Goal: Task Accomplishment & Management: Use online tool/utility

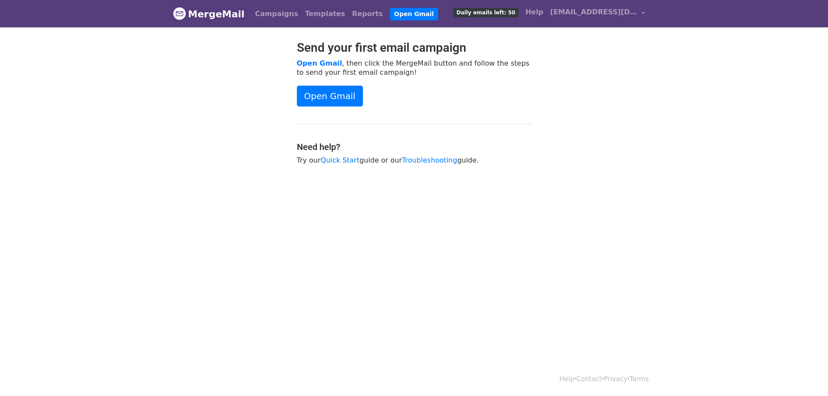
click at [503, 14] on span "Daily emails left: 50" at bounding box center [485, 13] width 65 height 10
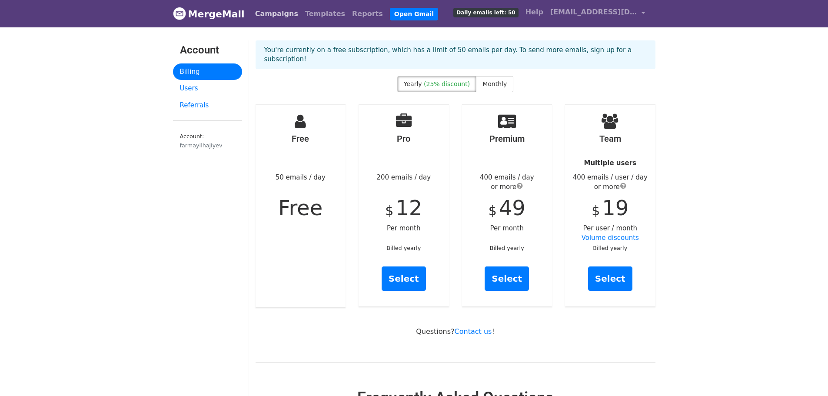
click at [267, 18] on link "Campaigns" at bounding box center [277, 13] width 50 height 17
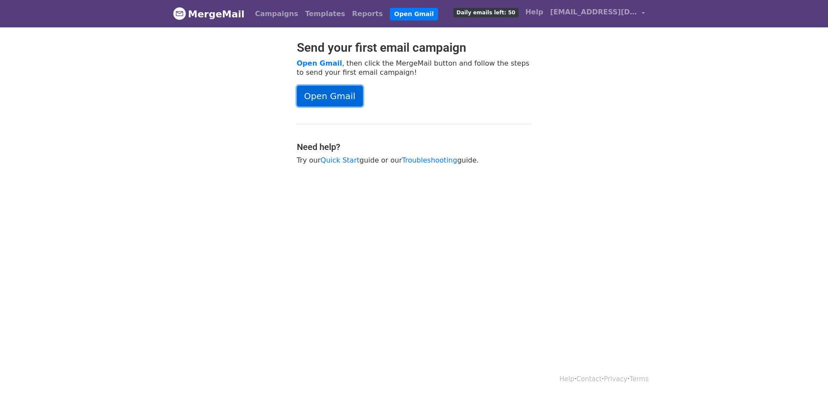
click at [353, 98] on link "Open Gmail" at bounding box center [330, 96] width 66 height 21
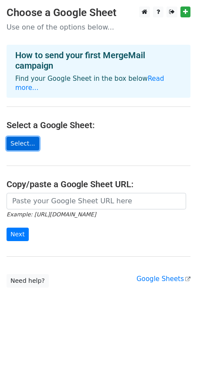
click at [31, 137] on link "Select..." at bounding box center [23, 143] width 33 height 13
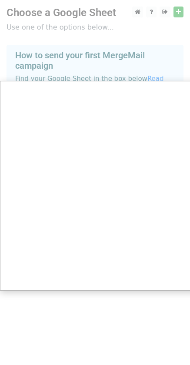
click at [71, 67] on div at bounding box center [98, 185] width 197 height 371
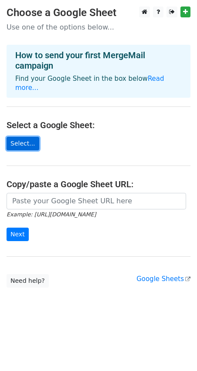
click at [26, 139] on link "Select..." at bounding box center [23, 143] width 33 height 13
click at [30, 137] on link "Select..." at bounding box center [23, 143] width 33 height 13
click at [59, 67] on h4 "How to send your first MergeMail campaign" at bounding box center [98, 60] width 166 height 21
click at [149, 81] on link "Read more..." at bounding box center [89, 83] width 149 height 17
click at [15, 137] on link "Select..." at bounding box center [23, 143] width 33 height 13
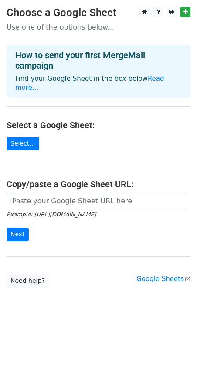
click at [174, 276] on main "Choose a Google Sheet Use one of the options below... How to send your first Me…" at bounding box center [98, 147] width 197 height 281
click at [176, 275] on link "Google Sheets" at bounding box center [163, 279] width 54 height 8
click at [13, 137] on link "Select..." at bounding box center [23, 143] width 33 height 13
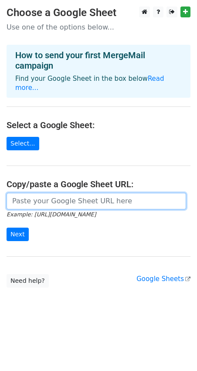
click at [56, 196] on input "url" at bounding box center [96, 201] width 179 height 17
paste input "https://docs.google.com/spreadsheets/d/1bKglESbkwnCFer7CXiMXfqnpDIBb_oHD/edit?u…"
type input "https://docs.google.com/spreadsheets/d/1bKglESbkwnCFer7CXiMXfqnpDIBb_oHD/edit?u…"
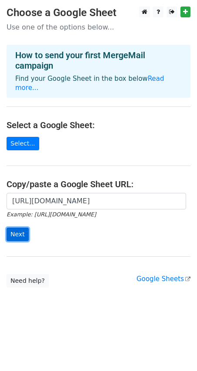
scroll to position [0, 0]
click at [21, 228] on input "Next" at bounding box center [18, 234] width 22 height 13
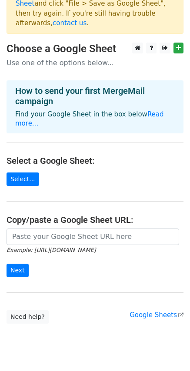
scroll to position [34, 0]
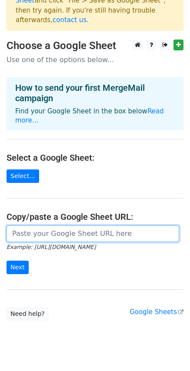
click at [73, 226] on input "url" at bounding box center [93, 234] width 173 height 17
paste input "https://docs.google.com/spreadsheets/d/1bKglESbkwnCFer7CXiMXfqnpDIBb_oHD/edit?u…"
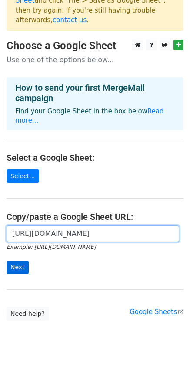
type input "https://docs.google.com/spreadsheets/d/1bKglESbkwnCFer7CXiMXfqnpDIBb_oHD/edit?u…"
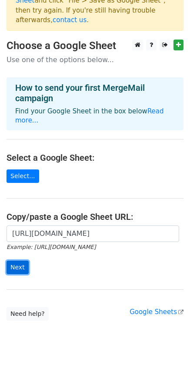
scroll to position [0, 0]
click at [19, 261] on input "Next" at bounding box center [18, 267] width 22 height 13
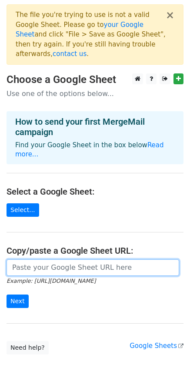
click at [64, 260] on input "url" at bounding box center [93, 268] width 173 height 17
paste input "https://docs.google.com/spreadsheets/d/1Hv7MxiXmKeklCgMPkiQ6KR4tNb5U8ug89Hy98Cy…"
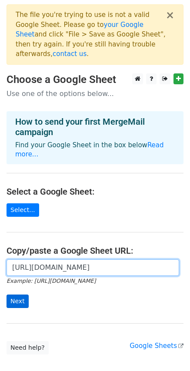
type input "https://docs.google.com/spreadsheets/d/1Hv7MxiXmKeklCgMPkiQ6KR4tNb5U8ug89Hy98Cy…"
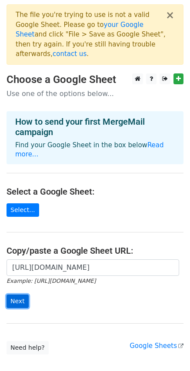
scroll to position [0, 0]
click at [18, 295] on input "Next" at bounding box center [18, 301] width 22 height 13
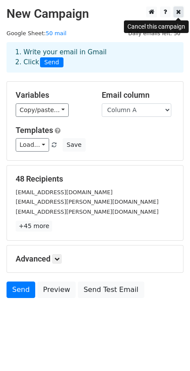
click at [180, 13] on icon at bounding box center [178, 12] width 5 height 6
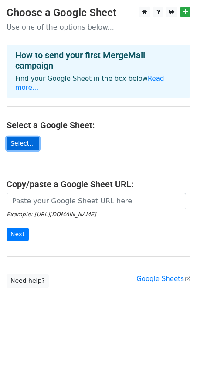
click at [24, 137] on link "Select..." at bounding box center [23, 143] width 33 height 13
click at [33, 137] on link "Select..." at bounding box center [23, 143] width 33 height 13
click at [25, 137] on link "Select..." at bounding box center [23, 143] width 33 height 13
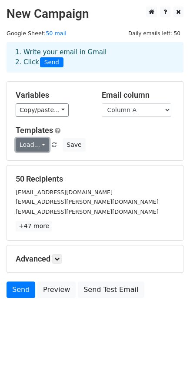
click at [37, 144] on link "Load..." at bounding box center [32, 144] width 33 height 13
click at [135, 144] on div "Load... No templates saved Save" at bounding box center [95, 144] width 172 height 13
click at [149, 183] on h5 "50 Recipients" at bounding box center [95, 179] width 159 height 10
click at [114, 150] on div "Load... No templates saved Save" at bounding box center [95, 144] width 172 height 13
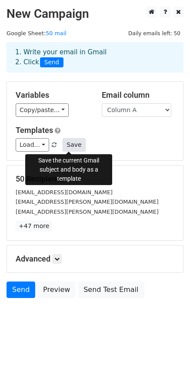
click at [71, 150] on button "Save" at bounding box center [74, 144] width 23 height 13
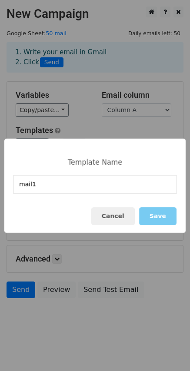
type input "mail1"
click at [157, 213] on button "Save" at bounding box center [157, 216] width 37 height 18
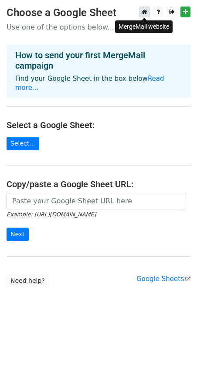
click at [143, 15] on icon at bounding box center [144, 12] width 6 height 6
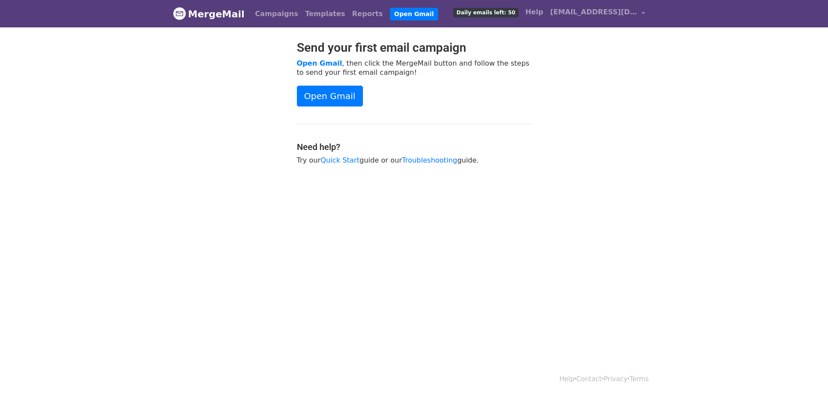
click at [515, 15] on span "Daily emails left: 50" at bounding box center [485, 13] width 65 height 10
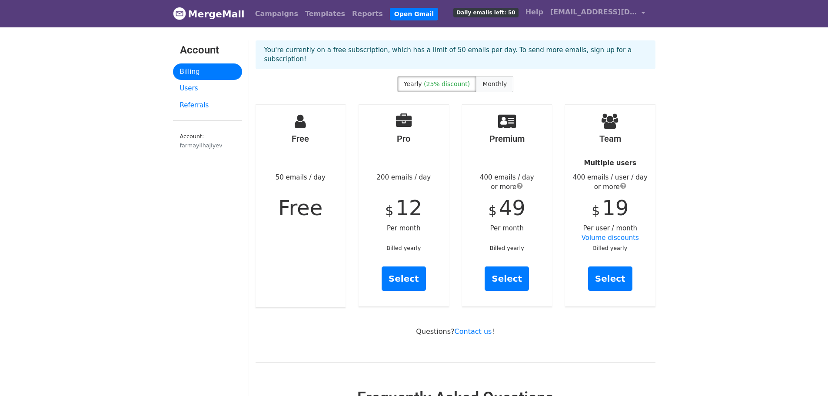
click at [485, 80] on span "Monthly" at bounding box center [495, 83] width 24 height 7
click at [456, 80] on span "(25% discount)" at bounding box center [447, 83] width 46 height 7
click at [500, 80] on span "Monthly" at bounding box center [495, 83] width 24 height 7
click at [438, 79] on label "Yearly (25% discount)" at bounding box center [436, 84] width 79 height 16
click at [465, 80] on span "(25% discount)" at bounding box center [447, 83] width 46 height 7
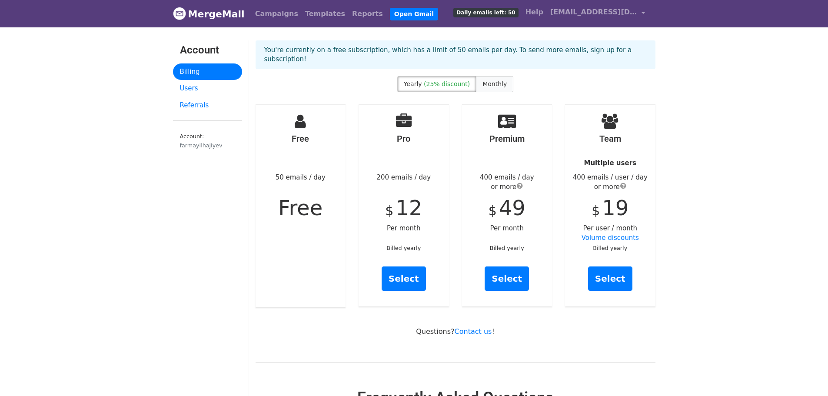
click at [478, 77] on label "Monthly" at bounding box center [494, 84] width 37 height 16
click at [439, 80] on span "(25% discount)" at bounding box center [447, 83] width 46 height 7
click at [476, 77] on label "Monthly" at bounding box center [494, 84] width 37 height 16
